Goal: Find specific page/section: Find specific page/section

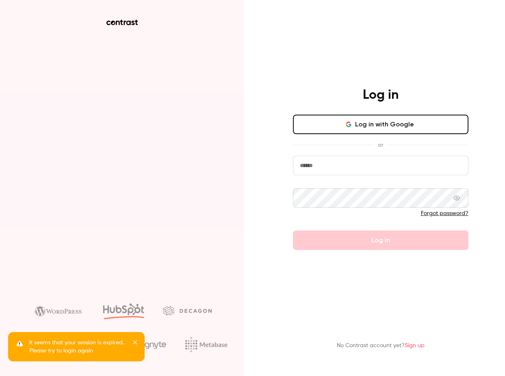
type input "**********"
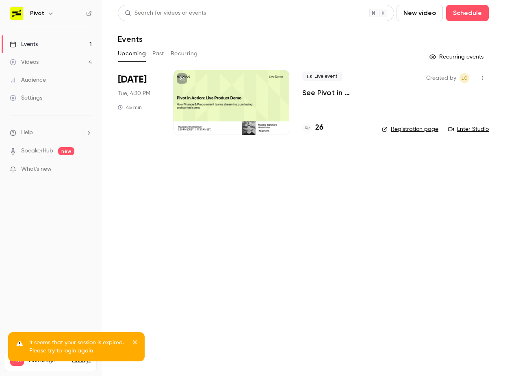
click at [327, 93] on p "See Pivot in Action: Live Product Demo ([DATE] Session)" at bounding box center [335, 93] width 67 height 10
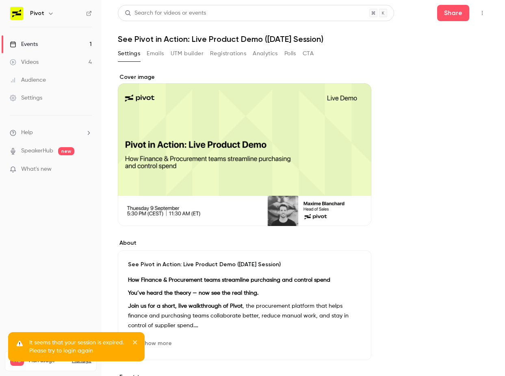
click at [156, 57] on button "Emails" at bounding box center [155, 53] width 17 height 13
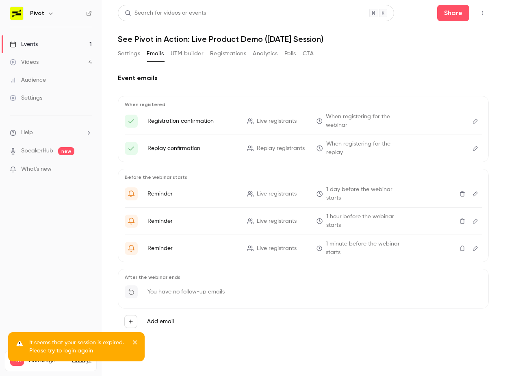
click at [58, 33] on ul "Events 1 Videos 4 Audience Settings" at bounding box center [51, 71] width 102 height 88
click at [57, 41] on link "Events 1" at bounding box center [51, 44] width 102 height 18
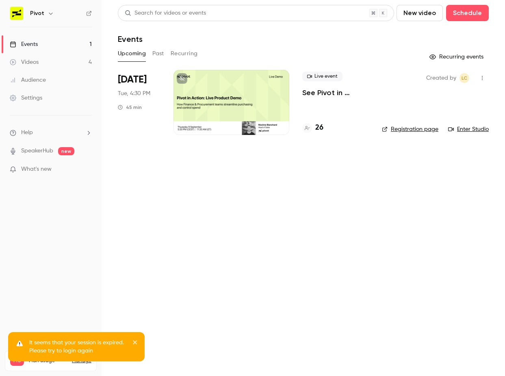
click at [136, 129] on div "Sep 9 Tue, 4:30 PM 45 min" at bounding box center [139, 102] width 43 height 65
click at [342, 91] on p "See Pivot in Action: Live Product Demo ([DATE] Session)" at bounding box center [335, 93] width 67 height 10
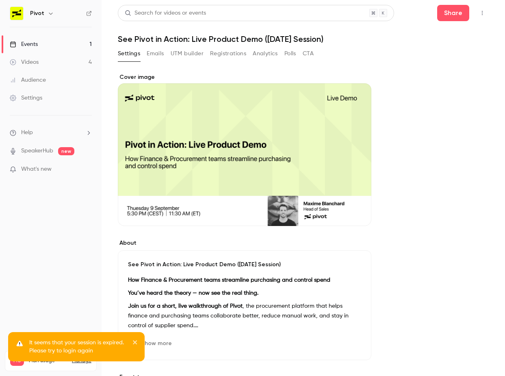
click at [234, 53] on button "Registrations" at bounding box center [228, 53] width 36 height 13
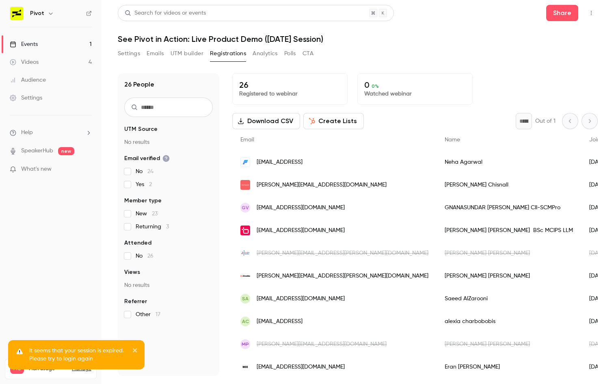
click at [293, 167] on div "neha.agarwal@pixis.ai" at bounding box center [334, 162] width 204 height 23
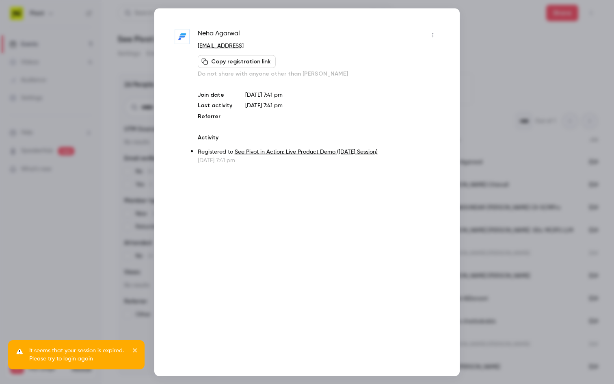
click at [211, 31] on span "Neha Agarwal" at bounding box center [219, 34] width 42 height 13
drag, startPoint x: 211, startPoint y: 31, endPoint x: 231, endPoint y: 31, distance: 19.9
click at [231, 31] on span "Neha Agarwal" at bounding box center [219, 34] width 42 height 13
copy span "Neha Agarwal"
click at [496, 88] on div at bounding box center [307, 192] width 614 height 384
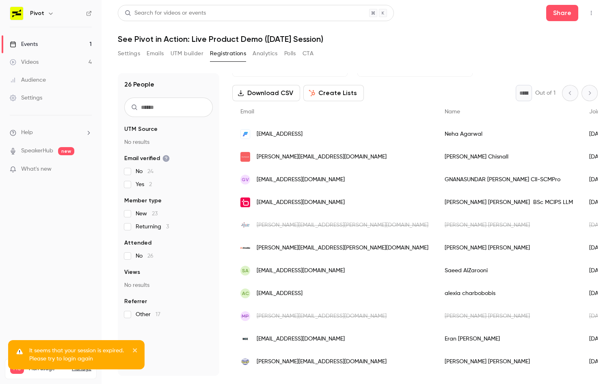
scroll to position [34, 0]
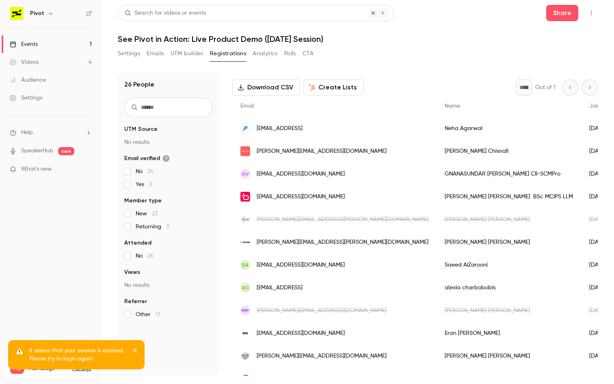
click at [334, 144] on div "mike.chisnall@bruntwood.co.uk" at bounding box center [334, 151] width 204 height 23
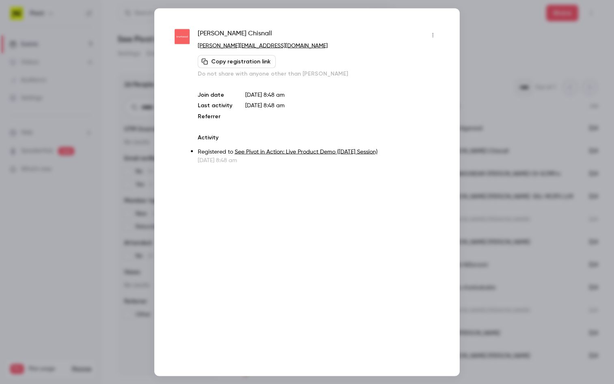
click at [208, 35] on span "Michael Chisnall" at bounding box center [235, 34] width 74 height 13
drag, startPoint x: 208, startPoint y: 35, endPoint x: 250, endPoint y: 35, distance: 41.9
click at [250, 35] on div "Michael Chisnall" at bounding box center [319, 34] width 242 height 13
copy div "Michael Chisnall"
click at [484, 152] on div at bounding box center [307, 192] width 614 height 384
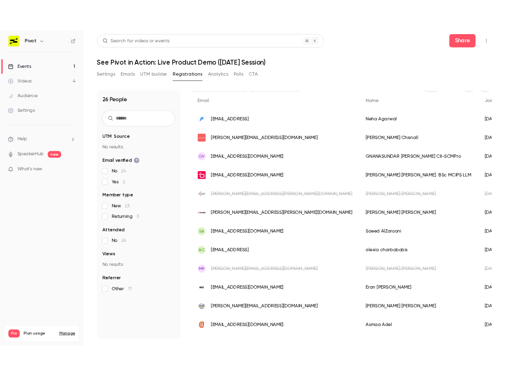
scroll to position [56, 0]
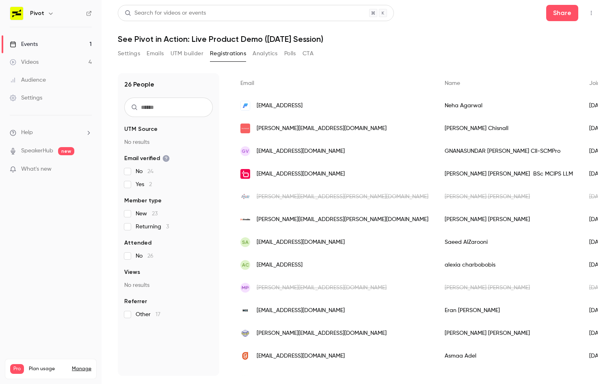
click at [322, 143] on div "GV vgsundar3012@gmail.com" at bounding box center [334, 151] width 204 height 23
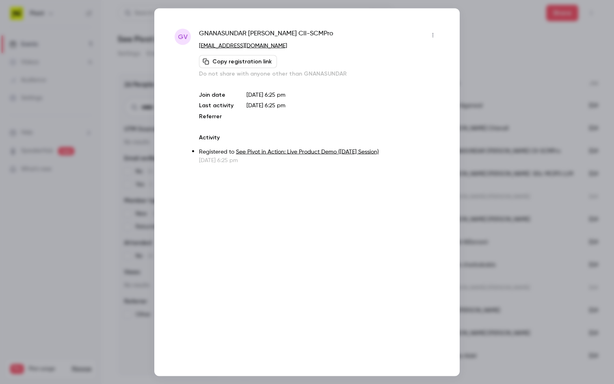
click at [210, 32] on span "GNANASUNDAR VENKATESAN CII-SCMPro" at bounding box center [266, 34] width 135 height 13
drag, startPoint x: 210, startPoint y: 32, endPoint x: 289, endPoint y: 32, distance: 78.8
click at [289, 32] on span "GNANASUNDAR VENKATESAN CII-SCMPro" at bounding box center [266, 34] width 135 height 13
click at [267, 32] on span "GNANASUNDAR VENKATESAN CII-SCMPro" at bounding box center [266, 34] width 135 height 13
drag, startPoint x: 267, startPoint y: 32, endPoint x: 232, endPoint y: 32, distance: 35.4
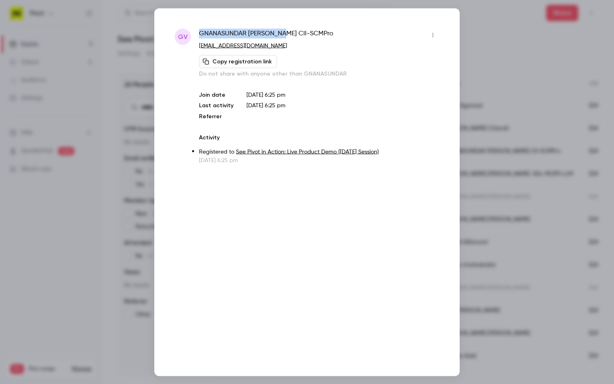
click at [232, 32] on span "GNANASUNDAR VENKATESAN CII-SCMPro" at bounding box center [266, 34] width 135 height 13
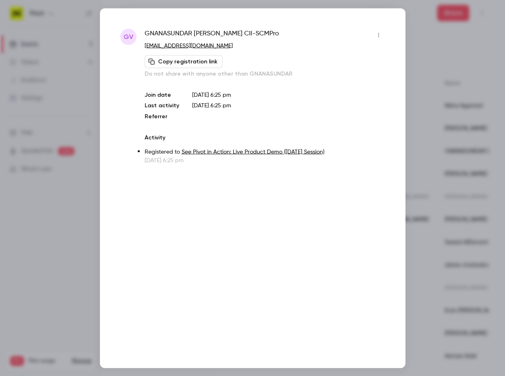
click at [447, 65] on div at bounding box center [252, 188] width 505 height 376
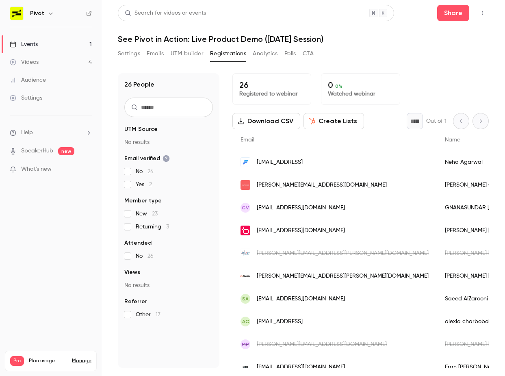
scroll to position [13, 0]
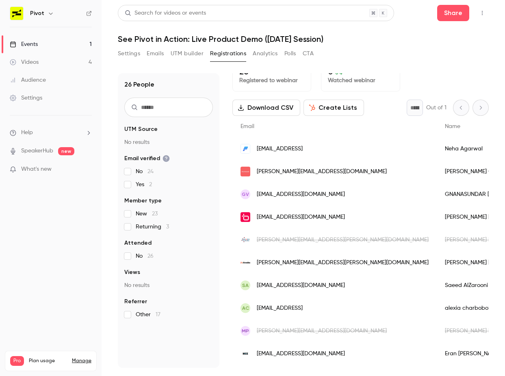
click at [42, 43] on link "Events 1" at bounding box center [51, 44] width 102 height 18
click at [284, 187] on div "GV vgsundar3012@gmail.com" at bounding box center [334, 194] width 204 height 23
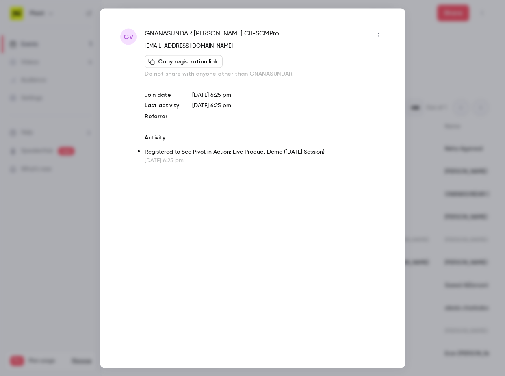
click at [157, 32] on span "GNANASUNDAR VENKATESAN CII-SCMPro" at bounding box center [212, 34] width 135 height 13
drag, startPoint x: 157, startPoint y: 32, endPoint x: 228, endPoint y: 34, distance: 71.5
click at [228, 34] on span "GNANASUNDAR VENKATESAN CII-SCMPro" at bounding box center [212, 34] width 135 height 13
copy span "GNANASUNDAR VENKATESAN"
click at [431, 168] on div at bounding box center [252, 188] width 505 height 376
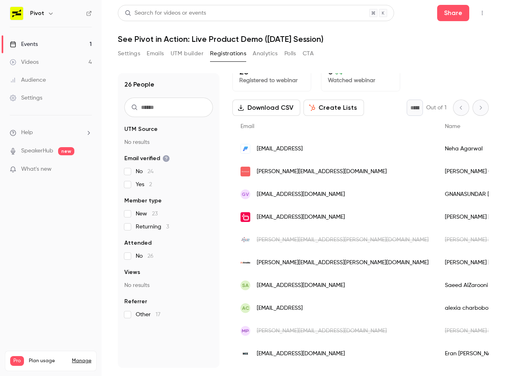
click at [437, 216] on div "Lowrie Hanley BSc MCIPS LLM" at bounding box center [509, 217] width 145 height 23
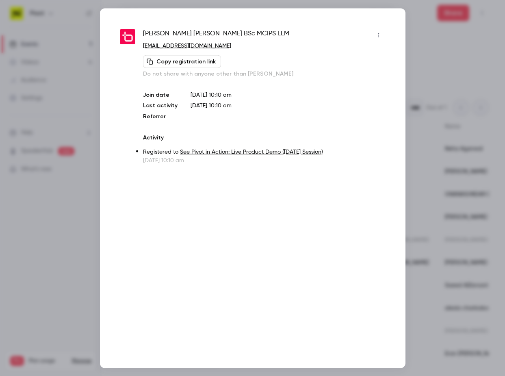
click at [148, 29] on span "Lowrie Hanley BSc MCIPS LLM" at bounding box center [216, 34] width 146 height 13
drag, startPoint x: 148, startPoint y: 29, endPoint x: 165, endPoint y: 29, distance: 17.1
click at [165, 29] on span "Lowrie Hanley BSc MCIPS LLM" at bounding box center [216, 34] width 146 height 13
copy span "Lowrie Hanley"
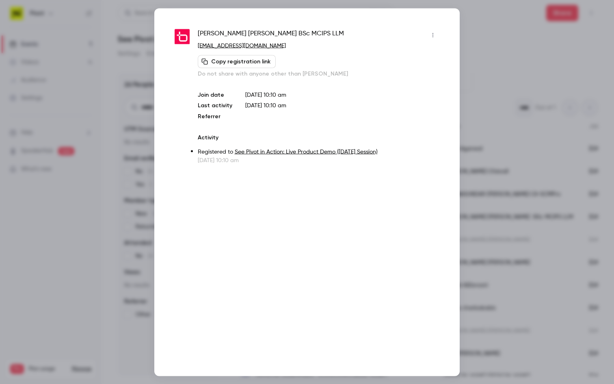
click at [27, 60] on div at bounding box center [307, 192] width 614 height 384
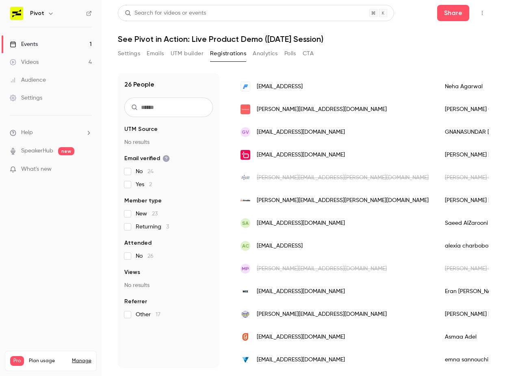
scroll to position [82, 0]
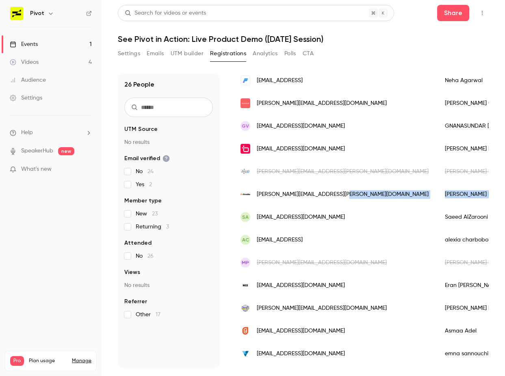
drag, startPoint x: 347, startPoint y: 194, endPoint x: 401, endPoint y: 195, distance: 53.2
copy div "Alex Fitzpatrick"
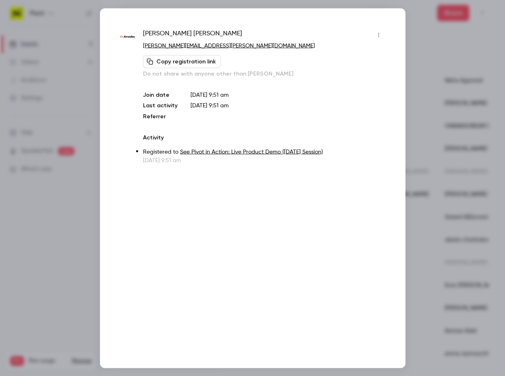
click at [144, 31] on span "Alex Fitzpatrick" at bounding box center [192, 34] width 99 height 13
drag, startPoint x: 144, startPoint y: 31, endPoint x: 174, endPoint y: 31, distance: 30.1
click at [174, 31] on span "Alex Fitzpatrick" at bounding box center [192, 34] width 99 height 13
copy span "Alex Fitzpatrick"
click at [416, 176] on div at bounding box center [252, 188] width 505 height 376
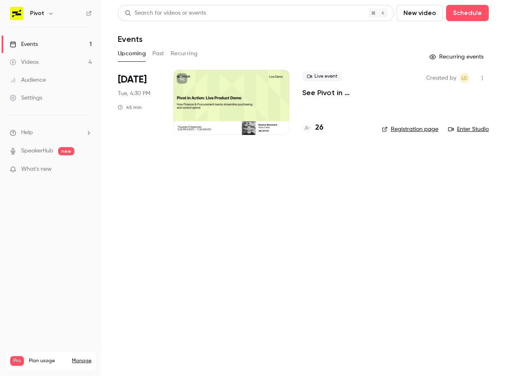
click at [418, 130] on link "Registration page" at bounding box center [410, 129] width 56 height 8
